Goal: Transaction & Acquisition: Purchase product/service

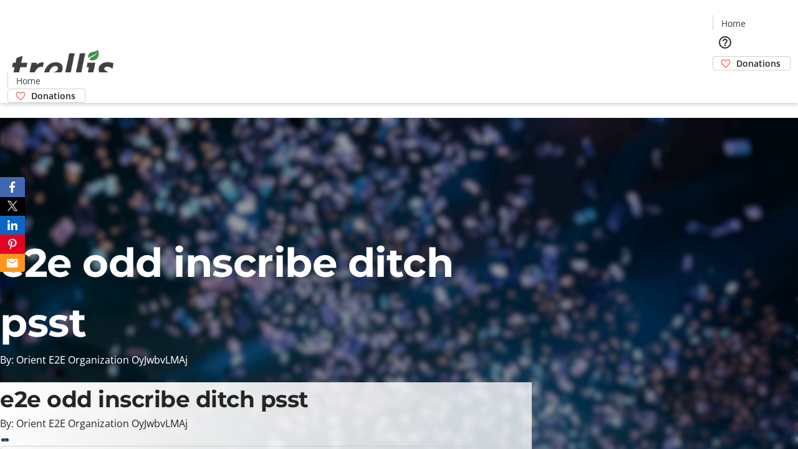
click at [736, 57] on span "Donations" at bounding box center [758, 63] width 44 height 13
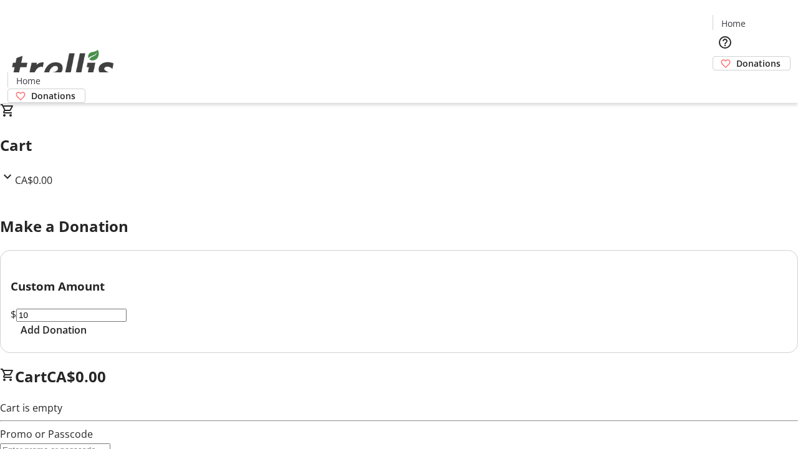
click at [87, 337] on span "Add Donation" at bounding box center [54, 329] width 66 height 15
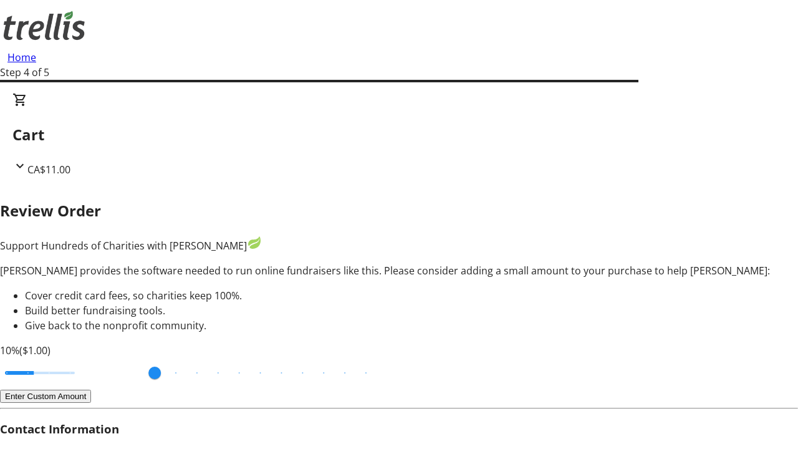
type input "20"
click at [88, 359] on input "Cover fees percentage" at bounding box center [40, 372] width 96 height 27
